Goal: Navigation & Orientation: Find specific page/section

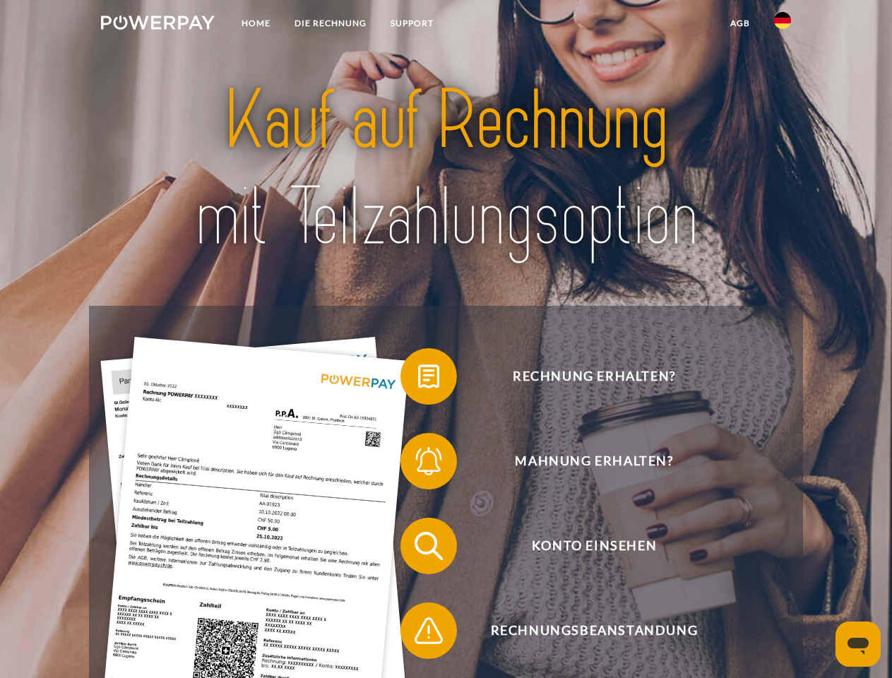
click at [157, 25] on img at bounding box center [158, 23] width 114 height 14
click at [782, 25] on img at bounding box center [782, 20] width 17 height 17
click at [739, 23] on link "agb" at bounding box center [740, 23] width 44 height 25
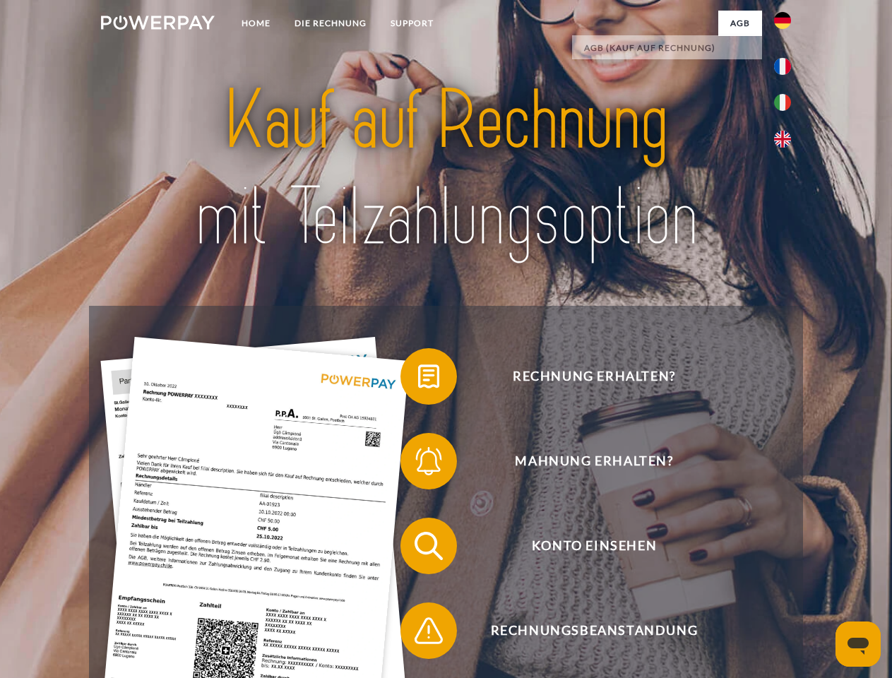
click at [418, 379] on span at bounding box center [407, 376] width 71 height 71
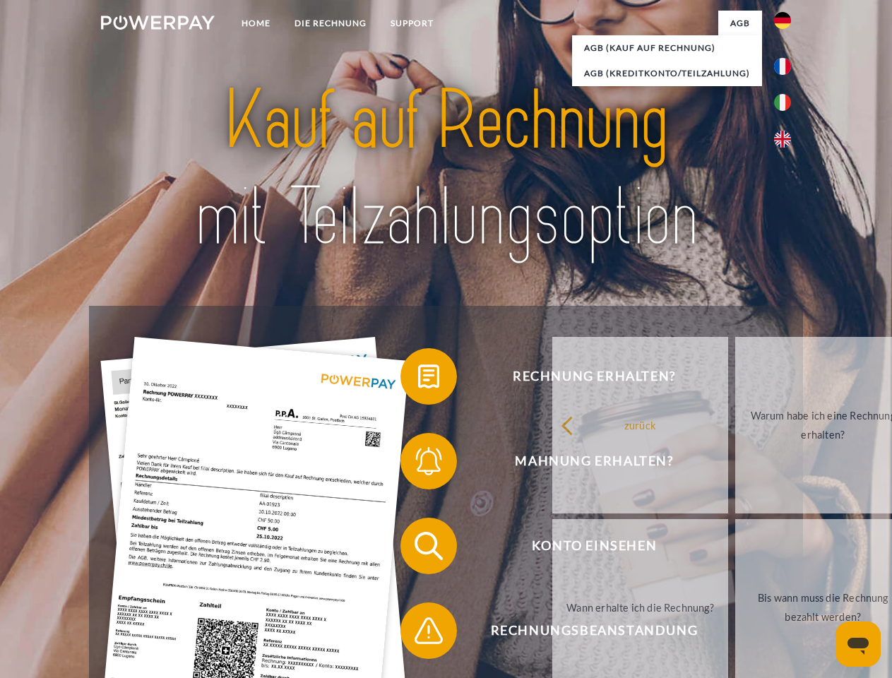
click at [552, 464] on link "zurück" at bounding box center [640, 425] width 176 height 177
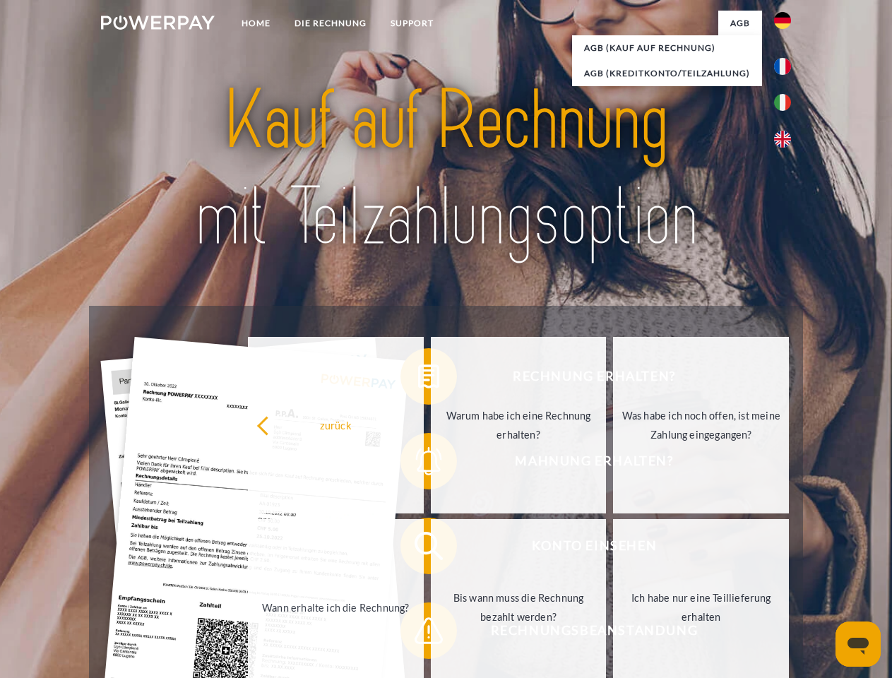
click at [418, 549] on span at bounding box center [407, 546] width 71 height 71
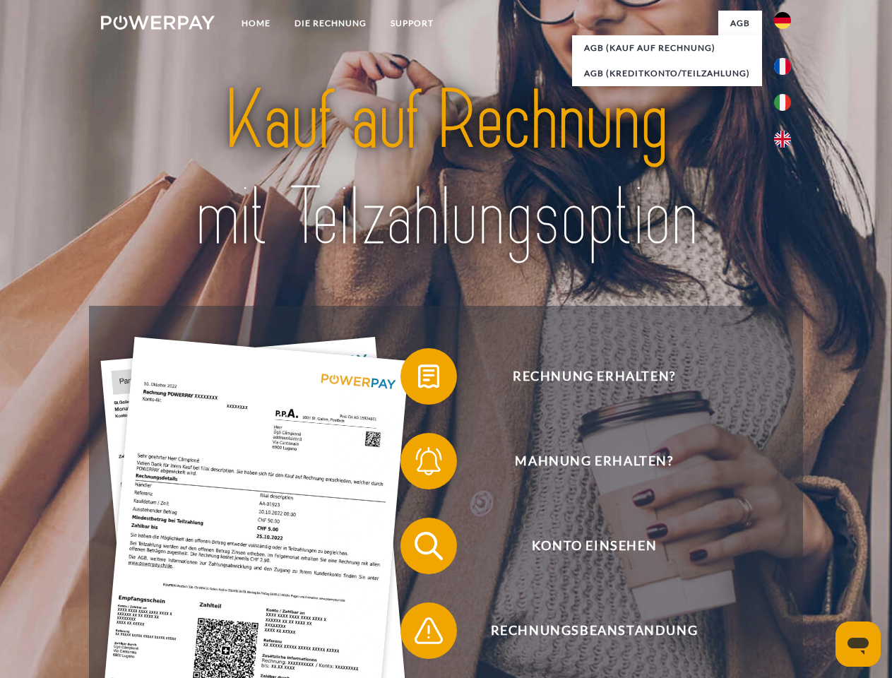
click at [418, 633] on span at bounding box center [407, 630] width 71 height 71
click at [858, 644] on icon "Messaging-Fenster öffnen" at bounding box center [857, 646] width 21 height 17
